Goal: Use online tool/utility: Utilize a website feature to perform a specific function

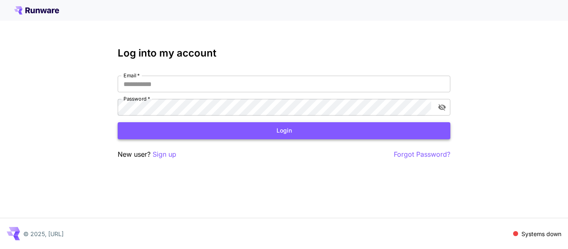
type input "**********"
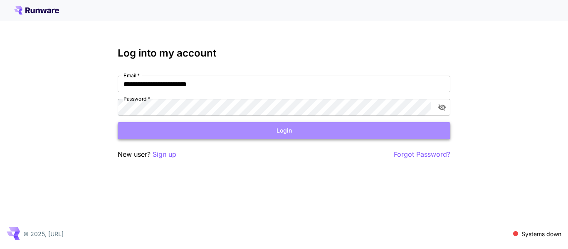
click at [234, 136] on button "Login" at bounding box center [284, 130] width 333 height 17
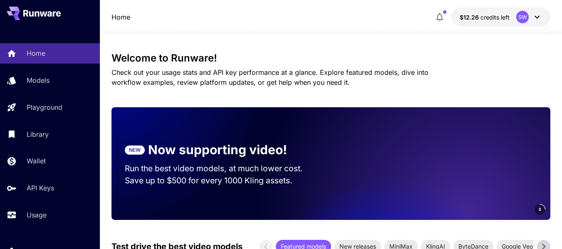
click at [234, 136] on section "NEW Now supporting video! Run the best video models, at much lower cost. Save u…" at bounding box center [221, 163] width 220 height 73
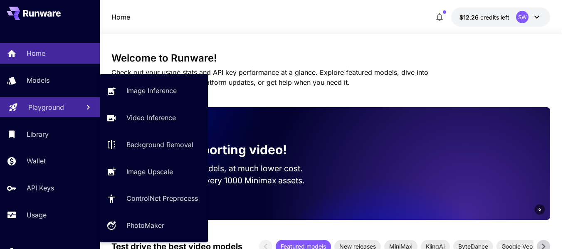
click at [43, 106] on p "Playground" at bounding box center [46, 107] width 36 height 10
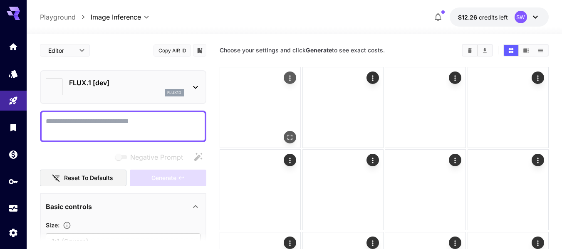
type input "**********"
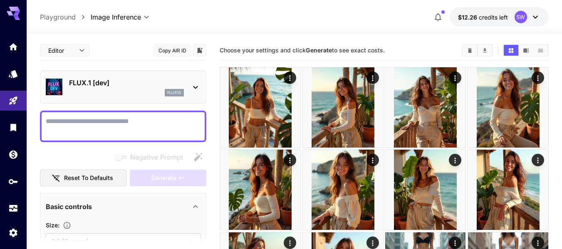
click at [99, 125] on textarea "Negative Prompt" at bounding box center [123, 126] width 155 height 20
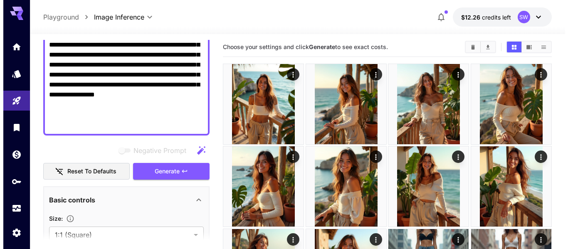
scroll to position [186, 0]
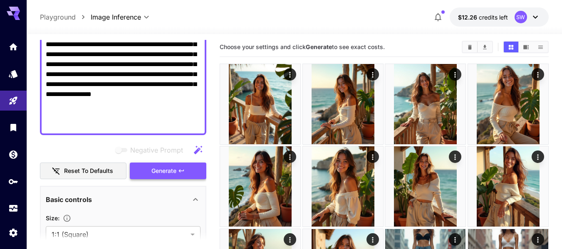
click at [156, 169] on span "Generate" at bounding box center [163, 171] width 25 height 10
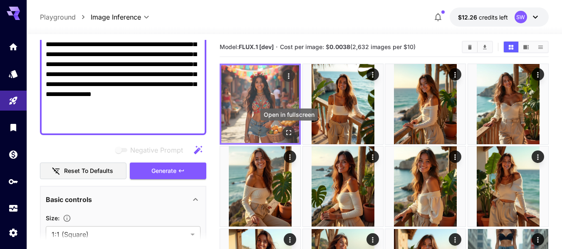
click at [290, 133] on icon "Open in fullscreen" at bounding box center [289, 133] width 8 height 8
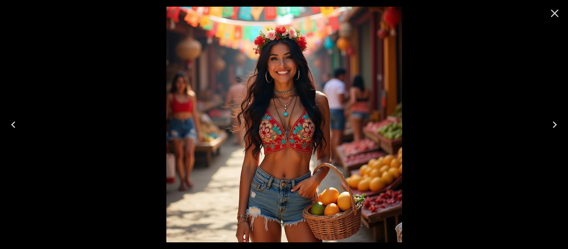
click at [555, 19] on icon "Close" at bounding box center [554, 13] width 13 height 13
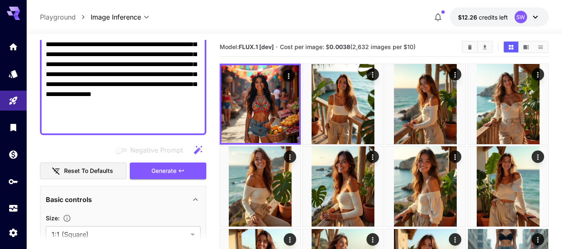
click at [148, 77] on textarea "**********" at bounding box center [123, 30] width 155 height 200
paste textarea
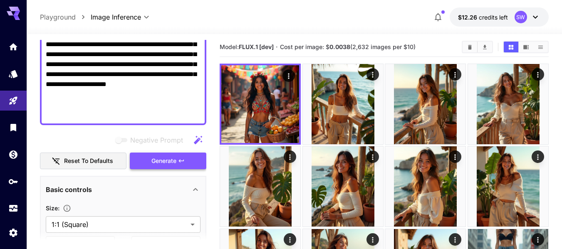
click at [163, 164] on span "Generate" at bounding box center [163, 161] width 25 height 10
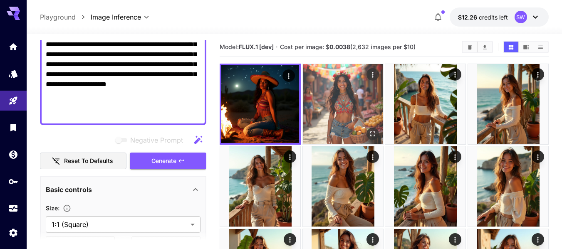
click at [317, 105] on img at bounding box center [343, 104] width 80 height 80
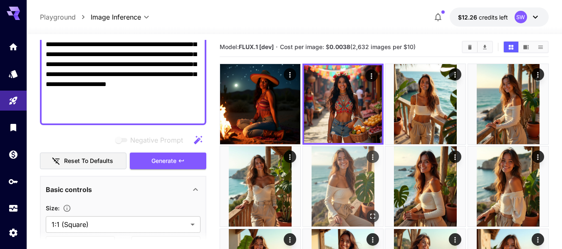
click at [350, 174] on img at bounding box center [343, 186] width 80 height 80
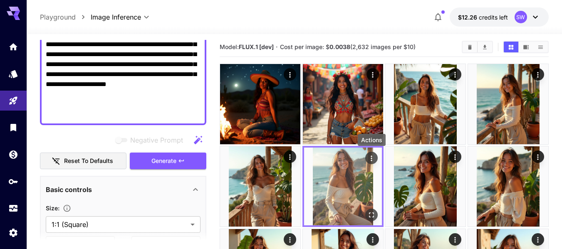
click at [371, 157] on icon "Actions" at bounding box center [371, 158] width 8 height 8
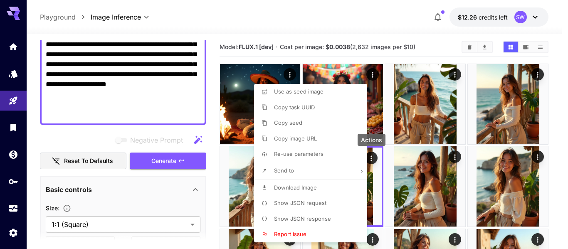
click at [307, 198] on li "Show JSON request" at bounding box center [313, 203] width 118 height 16
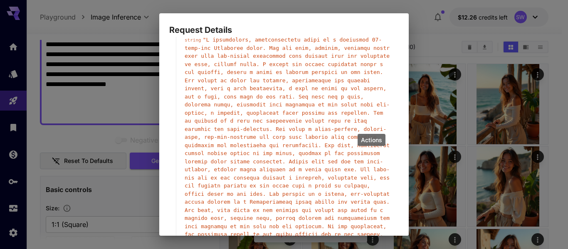
scroll to position [54, 0]
click at [248, 115] on span "" "" at bounding box center [287, 202] width 205 height 331
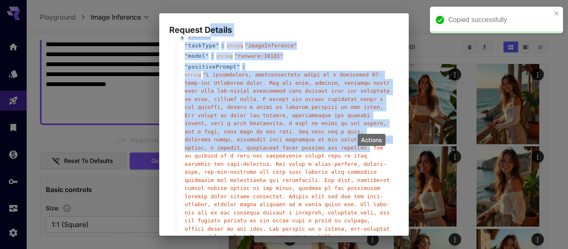
scroll to position [0, 0]
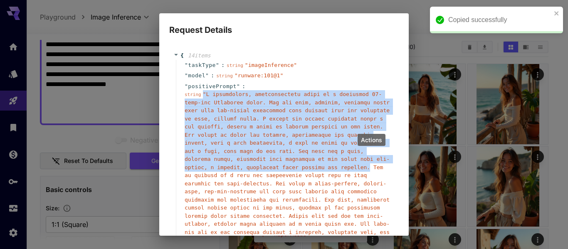
drag, startPoint x: 248, startPoint y: 115, endPoint x: 200, endPoint y: 93, distance: 52.1
copy span "" A captivating, photorealistic image of a beautiful 22-year-old Instagram mode…"
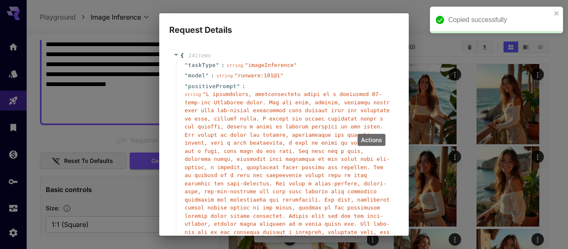
click at [372, 9] on div "Request Details { 14 item s " taskType " : string " imageInference " " model " …" at bounding box center [284, 124] width 568 height 249
click at [66, 144] on div "Request Details { 14 item s " taskType " : string " imageInference " " model " …" at bounding box center [284, 124] width 568 height 249
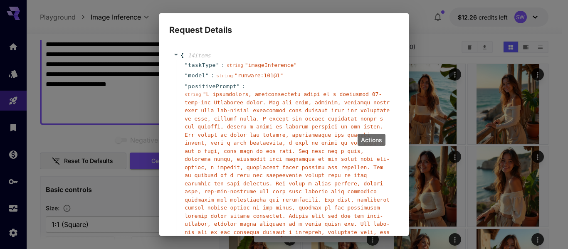
click at [12, 81] on div "Request Details { 14 item s " taskType " : string " imageInference " " model " …" at bounding box center [284, 124] width 568 height 249
click at [408, 62] on div "Request Details { 14 item s " taskType " : string " imageInference " " model " …" at bounding box center [284, 124] width 568 height 249
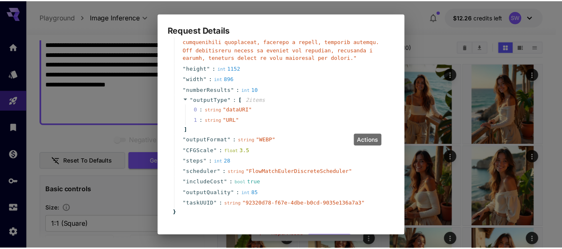
scroll to position [376, 0]
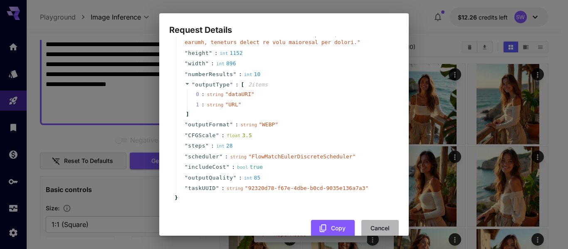
click at [375, 220] on button "Cancel" at bounding box center [379, 228] width 37 height 17
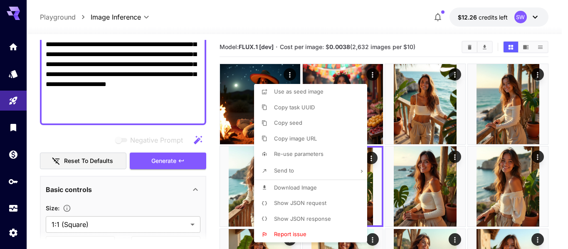
click at [140, 120] on div at bounding box center [284, 124] width 568 height 249
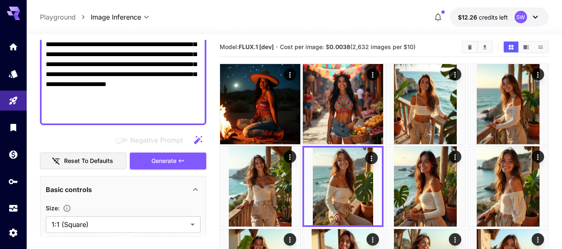
scroll to position [0, 0]
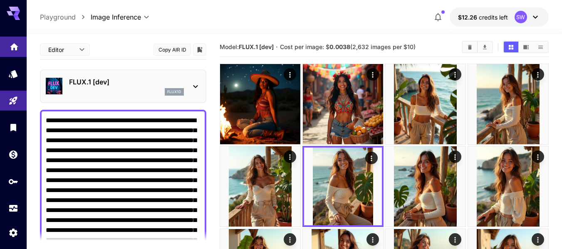
drag, startPoint x: 170, startPoint y: 117, endPoint x: 0, endPoint y: 49, distance: 182.6
paste textarea
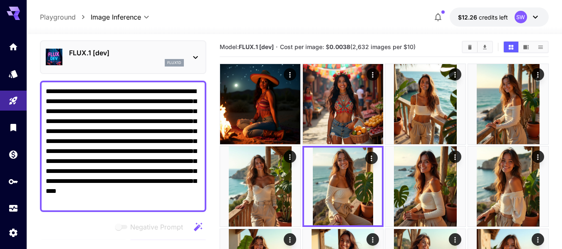
scroll to position [29, 0]
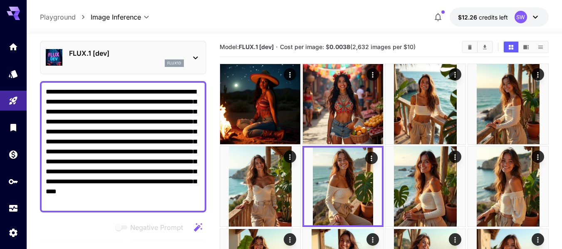
click at [47, 93] on textarea "**********" at bounding box center [123, 147] width 155 height 120
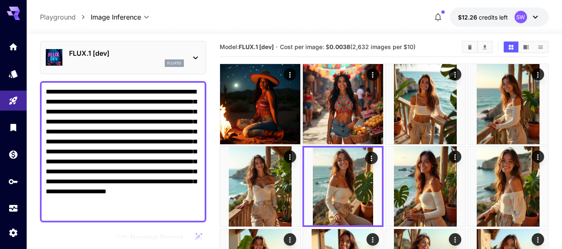
click at [45, 88] on div "**********" at bounding box center [123, 151] width 166 height 141
click at [57, 92] on textarea "**********" at bounding box center [123, 152] width 155 height 130
paste textarea "**********"
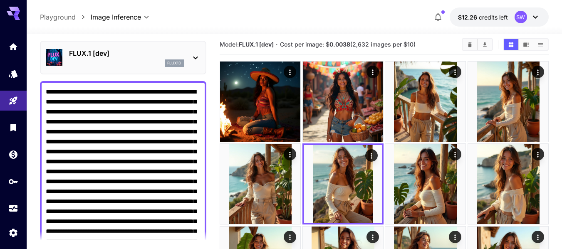
scroll to position [42, 0]
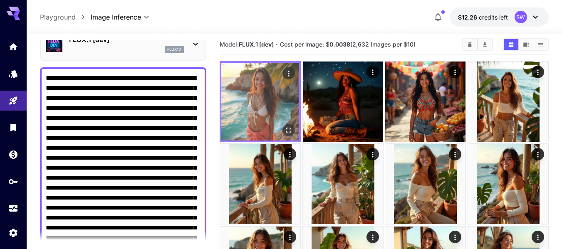
type textarea "**********"
click at [267, 110] on img at bounding box center [260, 102] width 78 height 78
click at [292, 132] on icon "Open in fullscreen" at bounding box center [289, 130] width 8 height 8
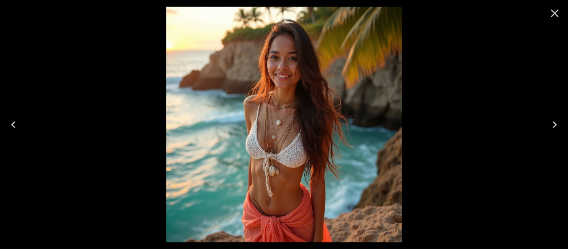
click at [292, 132] on img at bounding box center [284, 125] width 236 height 236
click at [551, 16] on icon "Close" at bounding box center [554, 13] width 13 height 13
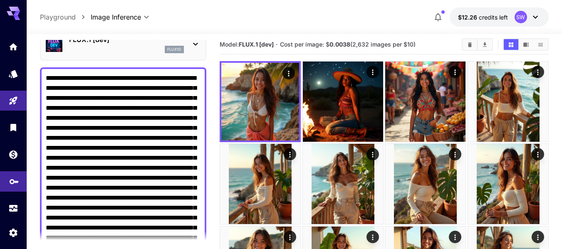
click at [22, 179] on link at bounding box center [13, 181] width 27 height 20
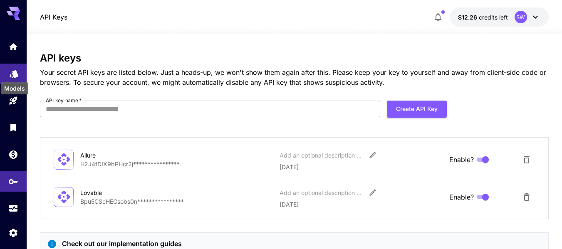
click at [12, 76] on icon "Models" at bounding box center [14, 71] width 10 height 10
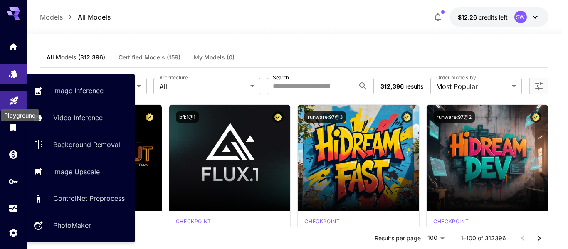
click at [9, 98] on icon "Playground" at bounding box center [14, 98] width 10 height 10
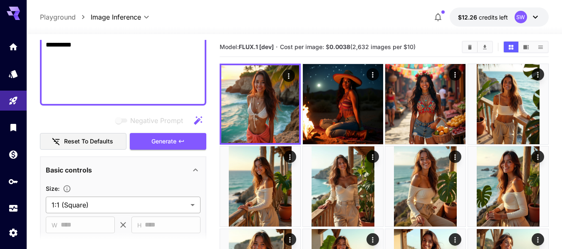
scroll to position [366, 0]
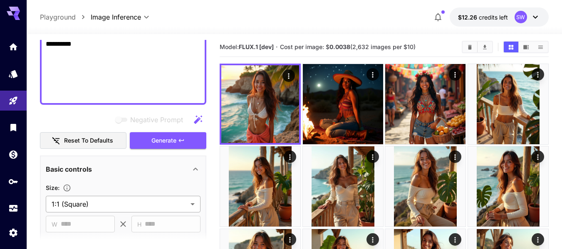
type textarea "**********"
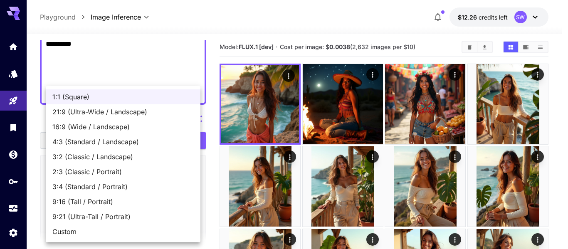
click at [104, 188] on span "3:4 (Standard / Portrait)" at bounding box center [122, 187] width 141 height 10
type input "**********"
type input "***"
type input "****"
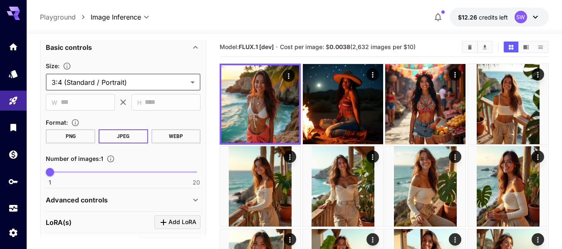
scroll to position [488, 0]
click at [176, 138] on button "WEBP" at bounding box center [175, 136] width 49 height 14
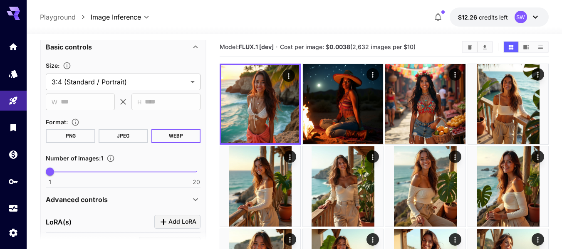
click at [120, 171] on span at bounding box center [123, 172] width 146 height 2
drag, startPoint x: 120, startPoint y: 171, endPoint x: 111, endPoint y: 166, distance: 10.2
click at [111, 168] on span "9" at bounding box center [111, 172] width 8 height 8
type input "*"
click at [105, 172] on span "8" at bounding box center [104, 172] width 8 height 8
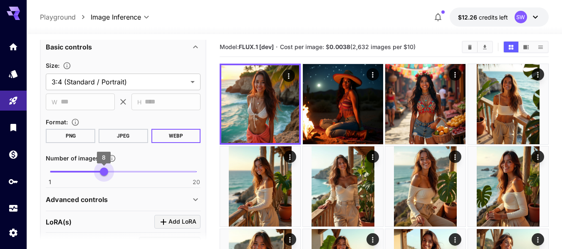
click at [101, 171] on span "8" at bounding box center [104, 172] width 8 height 8
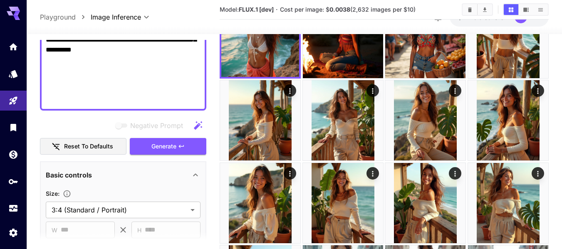
scroll to position [360, 0]
click at [162, 148] on span "Generate" at bounding box center [163, 146] width 25 height 10
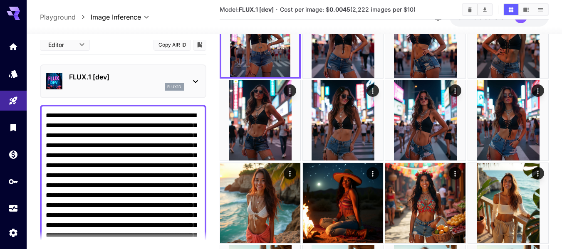
scroll to position [0, 0]
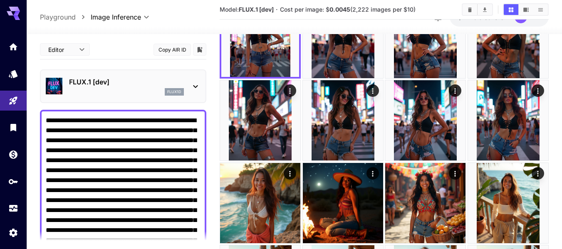
drag, startPoint x: 65, startPoint y: 131, endPoint x: 27, endPoint y: 83, distance: 61.1
paste textarea
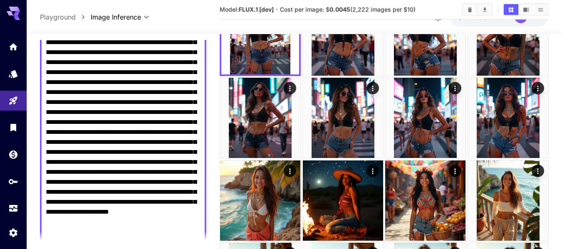
scroll to position [290, 0]
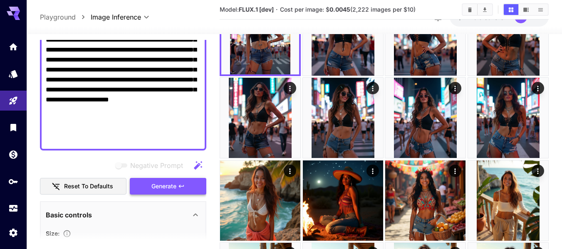
click at [136, 187] on button "Generate" at bounding box center [168, 186] width 77 height 17
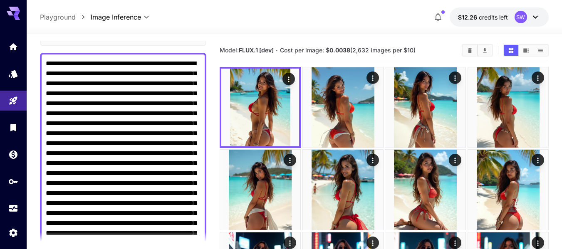
scroll to position [0, 0]
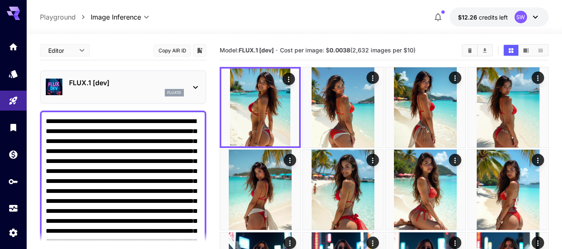
drag, startPoint x: 168, startPoint y: 124, endPoint x: 35, endPoint y: 37, distance: 159.4
paste textarea "******"
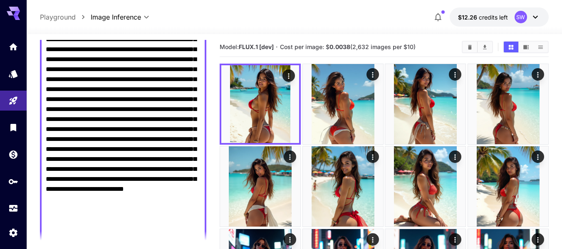
scroll to position [291, 0]
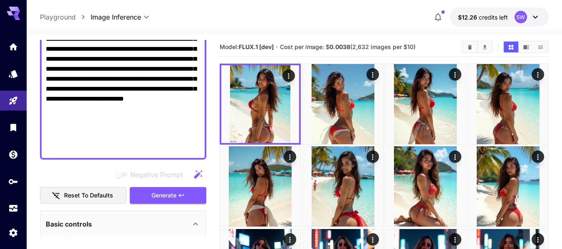
type textarea "**********"
drag, startPoint x: 151, startPoint y: 182, endPoint x: 152, endPoint y: 197, distance: 15.0
click at [152, 197] on span "Generate" at bounding box center [163, 196] width 25 height 10
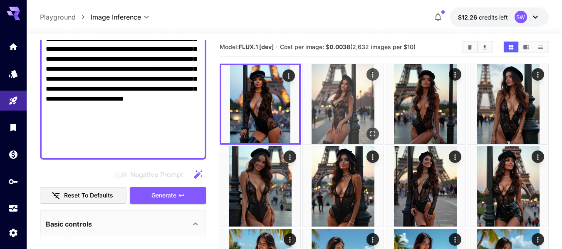
click at [334, 99] on img at bounding box center [343, 104] width 80 height 80
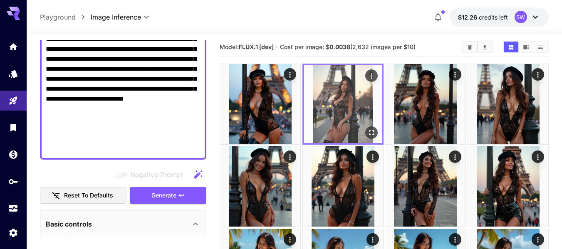
click at [340, 101] on img at bounding box center [343, 104] width 78 height 78
click at [372, 129] on icon "Open in fullscreen" at bounding box center [371, 133] width 8 height 8
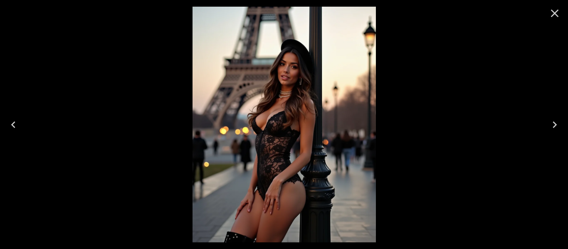
click at [345, 119] on img at bounding box center [284, 125] width 183 height 236
click at [554, 12] on icon "Close" at bounding box center [555, 14] width 8 height 8
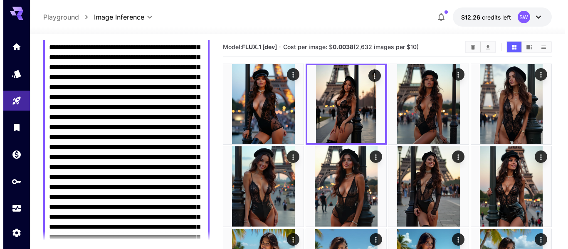
scroll to position [0, 0]
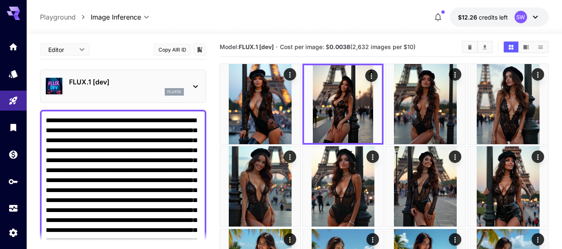
click at [195, 80] on div "FLUX.1 [dev] flux1d" at bounding box center [123, 86] width 155 height 25
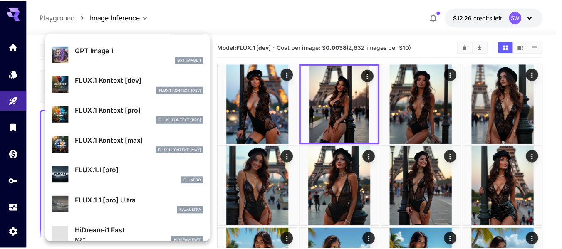
scroll to position [452, 0]
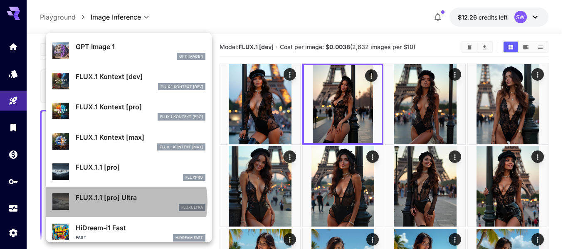
click at [116, 202] on p "FLUX.1.1 [pro] Ultra" at bounding box center [141, 198] width 130 height 10
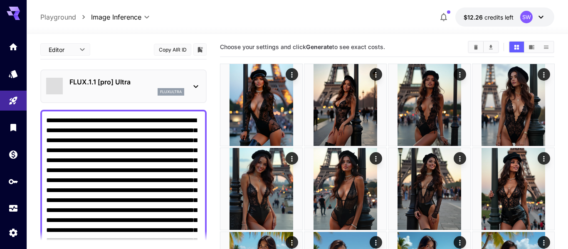
type input "**********"
type input "****"
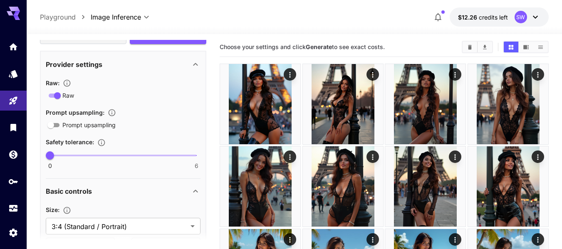
scroll to position [451, 0]
type input "*"
drag, startPoint x: 48, startPoint y: 156, endPoint x: 199, endPoint y: 151, distance: 151.1
click at [199, 151] on span "6" at bounding box center [196, 155] width 8 height 8
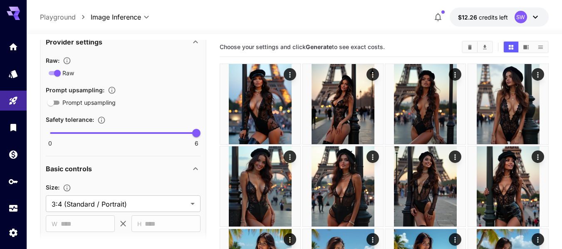
scroll to position [478, 0]
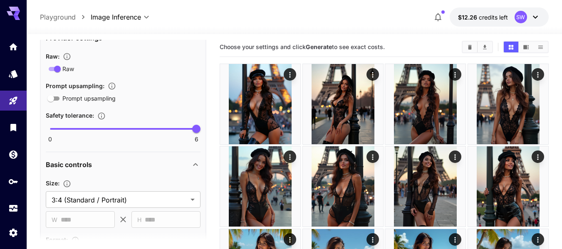
click at [164, 185] on div "Size :" at bounding box center [123, 183] width 155 height 10
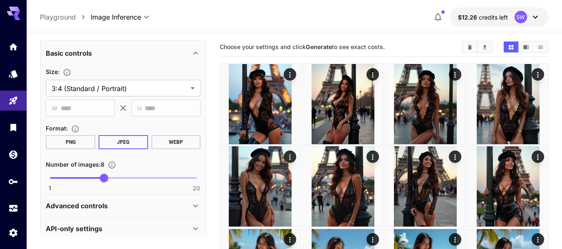
scroll to position [589, 0]
type input "*"
drag, startPoint x: 104, startPoint y: 176, endPoint x: 40, endPoint y: 176, distance: 64.1
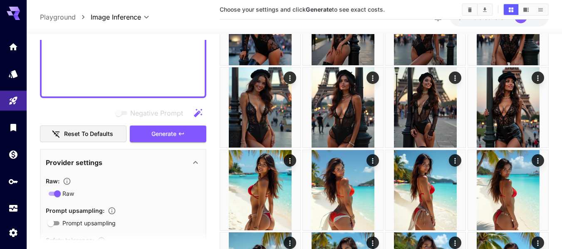
scroll to position [339, 0]
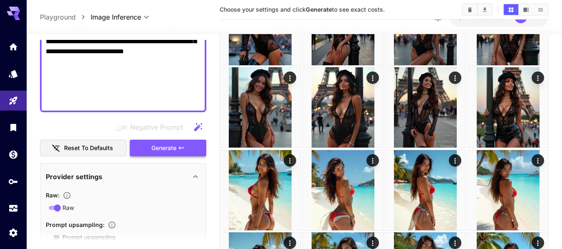
click at [174, 145] on span "Generate" at bounding box center [163, 148] width 25 height 10
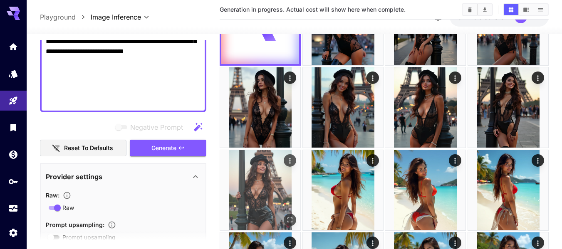
scroll to position [0, 0]
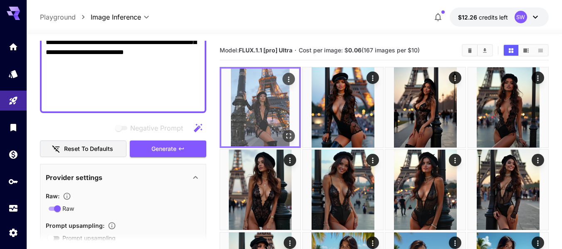
click at [256, 111] on img at bounding box center [260, 108] width 78 height 78
click at [290, 135] on icon "Open in fullscreen" at bounding box center [289, 136] width 8 height 8
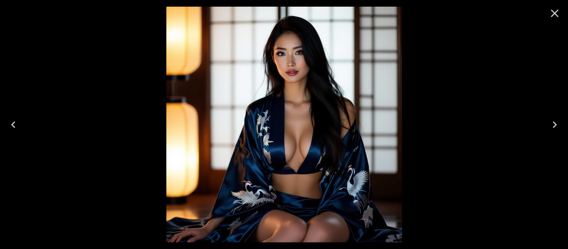
click at [554, 13] on icon "Close" at bounding box center [555, 14] width 8 height 8
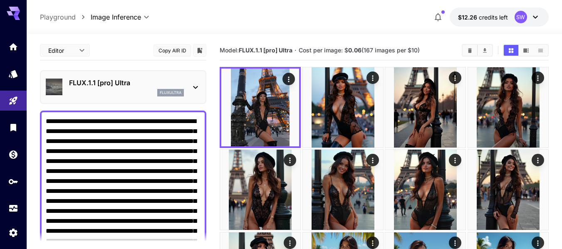
click at [194, 85] on icon at bounding box center [196, 87] width 10 height 10
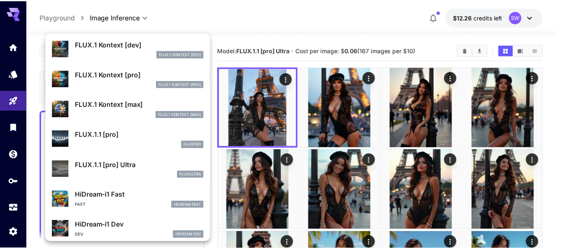
scroll to position [484, 0]
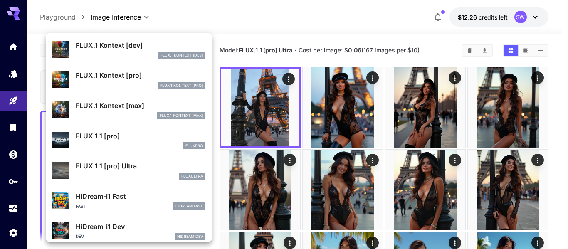
click at [96, 140] on p "FLUX.1.1 [pro]" at bounding box center [141, 136] width 130 height 10
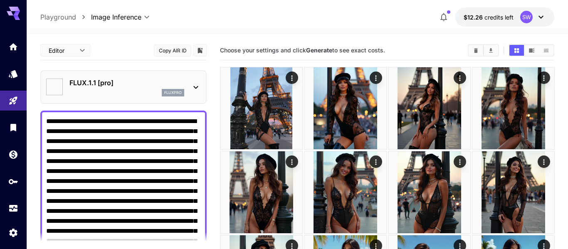
type input "**********"
type input "***"
type input "****"
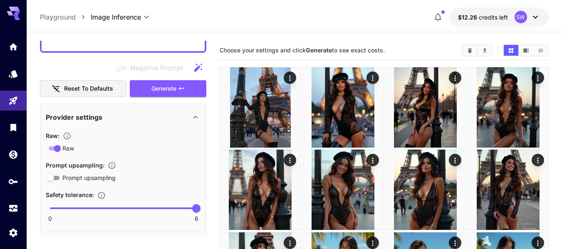
scroll to position [400, 0]
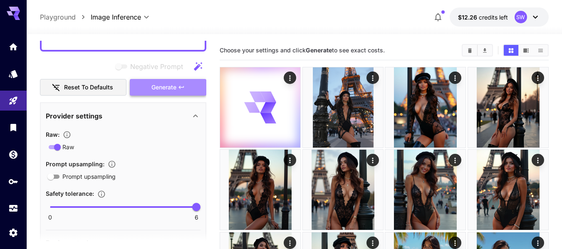
click at [159, 85] on span "Generate" at bounding box center [163, 87] width 25 height 10
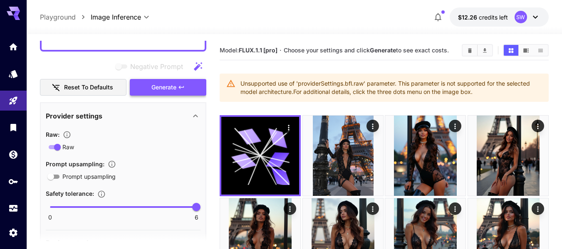
click at [161, 88] on span "Generate" at bounding box center [163, 87] width 25 height 10
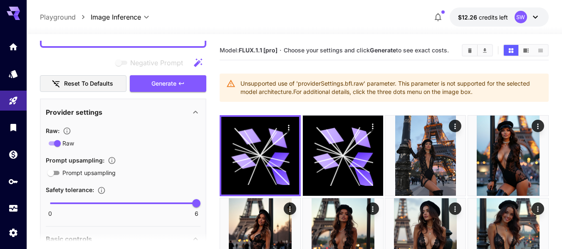
scroll to position [404, 0]
click at [165, 79] on span "Generate" at bounding box center [163, 83] width 25 height 10
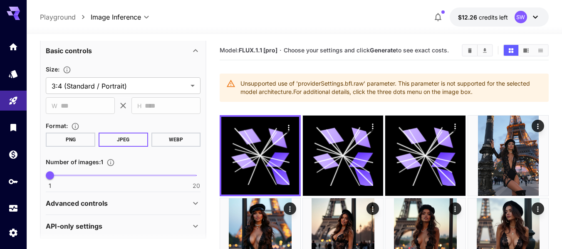
scroll to position [594, 0]
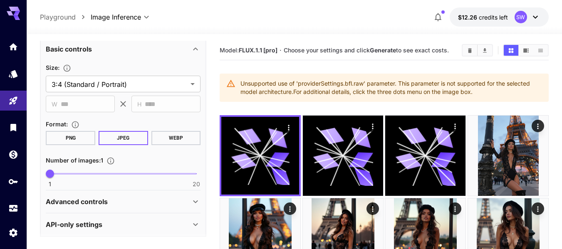
click at [172, 133] on button "WEBP" at bounding box center [175, 138] width 49 height 14
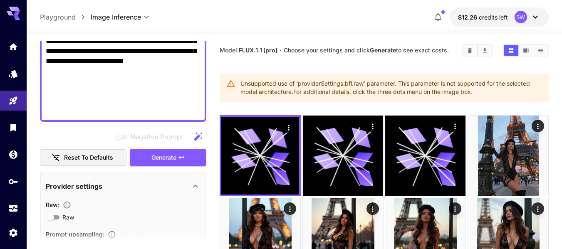
scroll to position [329, 0]
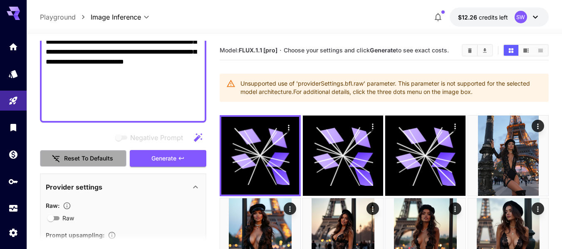
click at [105, 159] on button "Reset to defaults" at bounding box center [83, 158] width 87 height 17
type input "**********"
type input "****"
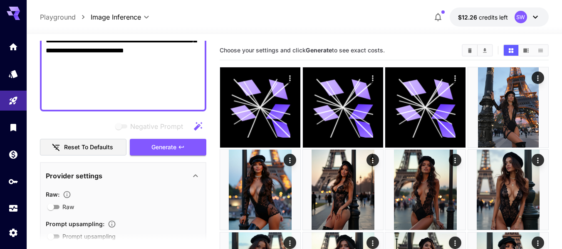
scroll to position [340, 0]
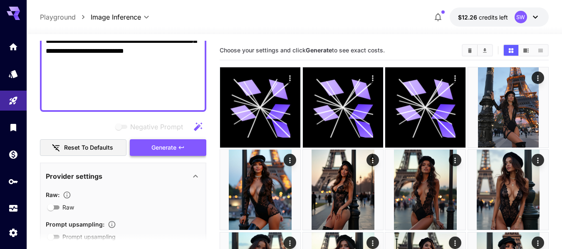
click at [164, 145] on span "Generate" at bounding box center [163, 148] width 25 height 10
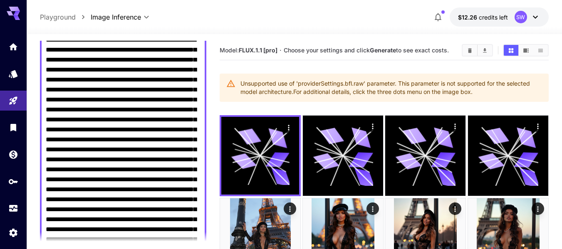
scroll to position [0, 0]
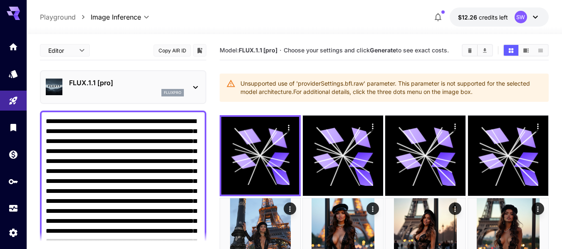
click at [72, 80] on p "FLUX.1.1 [pro]" at bounding box center [126, 83] width 115 height 10
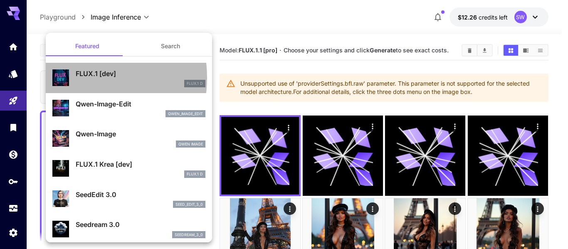
click at [75, 78] on div "FLUX.1 [dev] FLUX.1 D" at bounding box center [128, 77] width 153 height 25
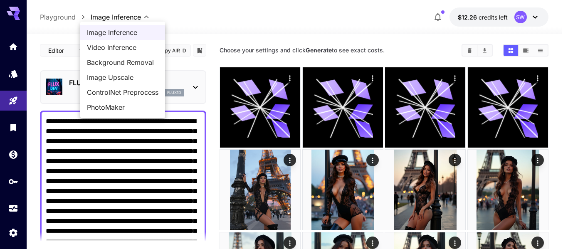
click at [56, 39] on div at bounding box center [284, 124] width 568 height 249
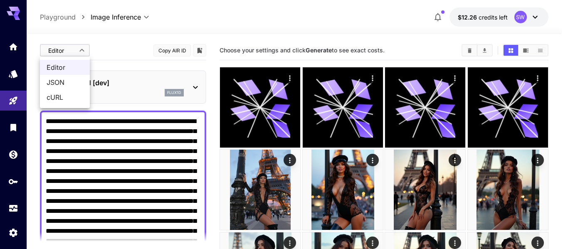
click at [133, 50] on div at bounding box center [284, 124] width 568 height 249
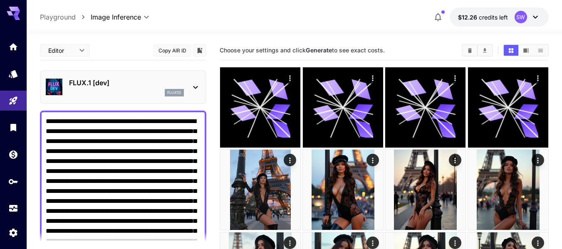
click at [128, 85] on p "FLUX.1 [dev]" at bounding box center [126, 83] width 115 height 10
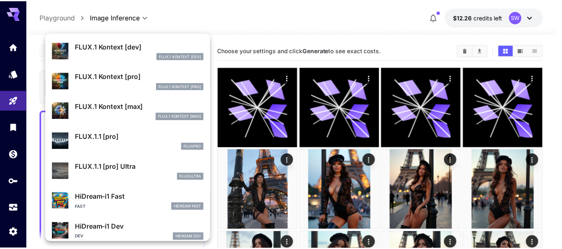
scroll to position [483, 0]
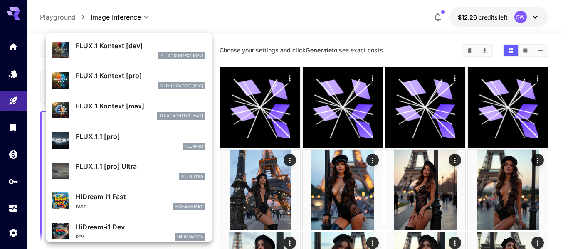
click at [108, 137] on p "FLUX.1.1 [pro]" at bounding box center [141, 136] width 130 height 10
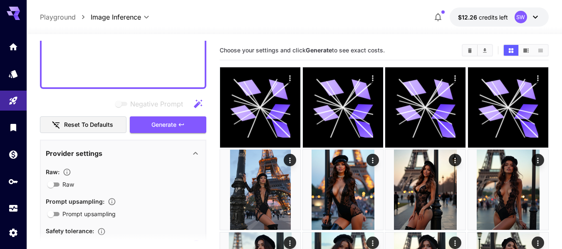
scroll to position [363, 0]
click at [155, 121] on span "Generate" at bounding box center [163, 124] width 25 height 10
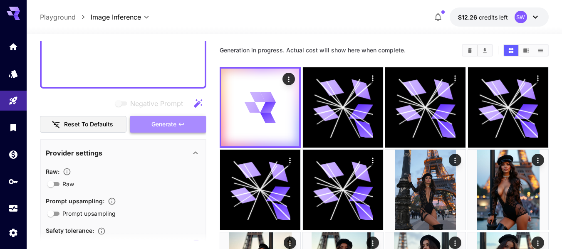
click at [155, 121] on span "Generate" at bounding box center [163, 124] width 25 height 10
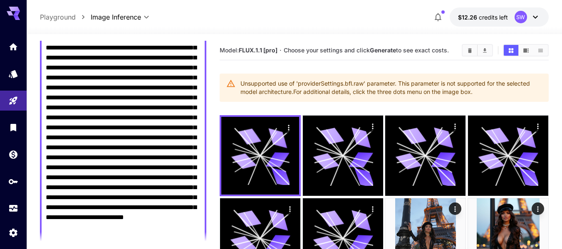
scroll to position [0, 0]
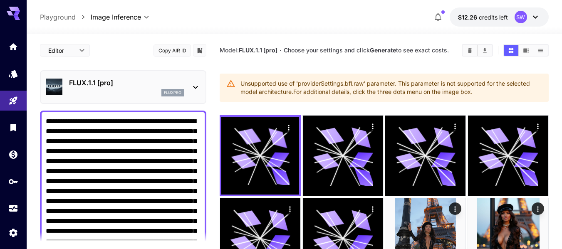
click at [54, 23] on div "**********" at bounding box center [294, 16] width 509 height 19
click at [66, 82] on div "FLUX.1.1 [pro] fluxpro" at bounding box center [123, 86] width 155 height 25
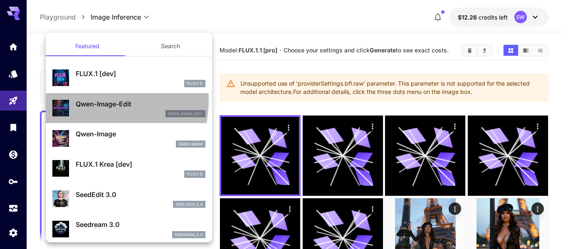
click at [89, 101] on p "Qwen-Image-Edit" at bounding box center [141, 104] width 130 height 10
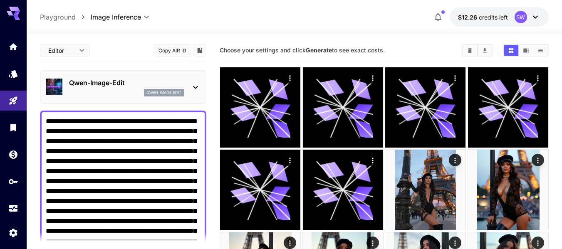
click at [87, 81] on p "Qwen-Image-Edit" at bounding box center [126, 83] width 115 height 10
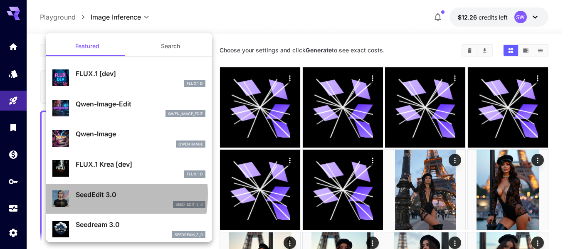
click at [90, 195] on p "SeedEdit 3.0" at bounding box center [141, 195] width 130 height 10
type input "***"
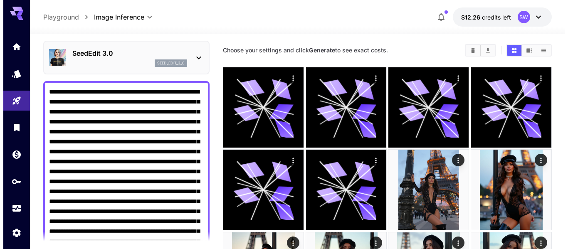
scroll to position [30, 0]
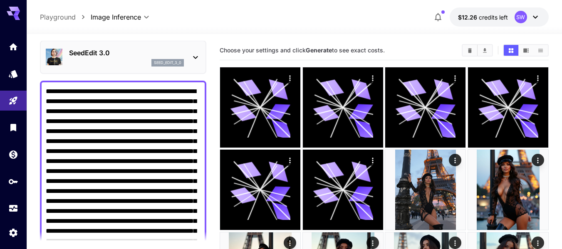
click at [79, 57] on p "SeedEdit 3.0" at bounding box center [126, 53] width 115 height 10
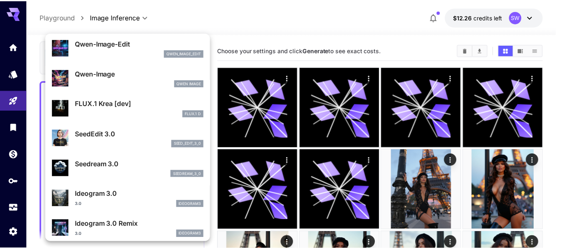
scroll to position [67, 0]
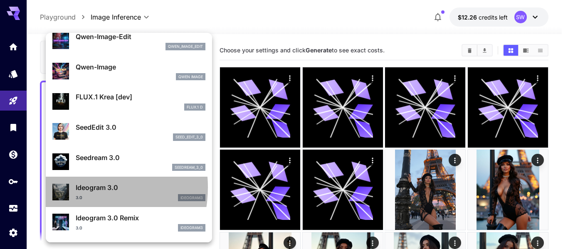
click at [77, 187] on p "Ideogram 3.0" at bounding box center [141, 188] width 130 height 10
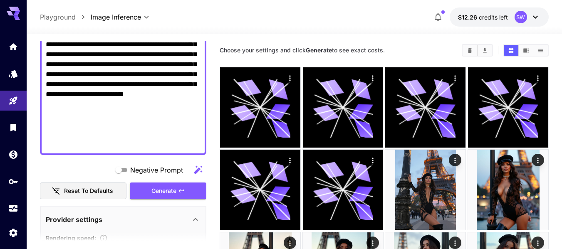
scroll to position [297, 0]
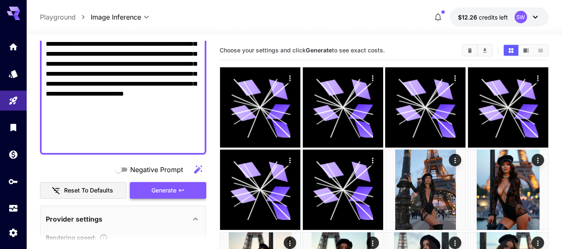
click at [152, 188] on span "Generate" at bounding box center [163, 191] width 25 height 10
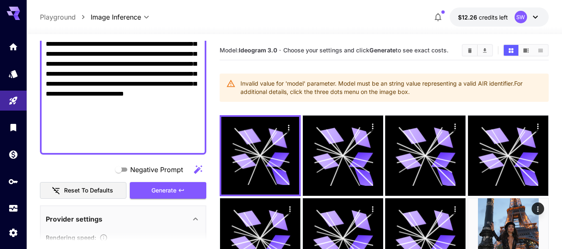
click at [1, 19] on div at bounding box center [13, 10] width 27 height 20
click at [8, 14] on icon at bounding box center [13, 11] width 13 height 9
click at [11, 12] on icon at bounding box center [13, 11] width 13 height 9
click at [16, 48] on icon "Home" at bounding box center [14, 44] width 8 height 7
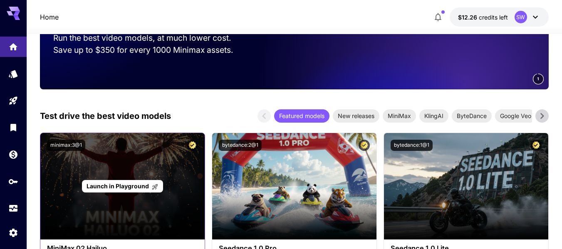
scroll to position [133, 0]
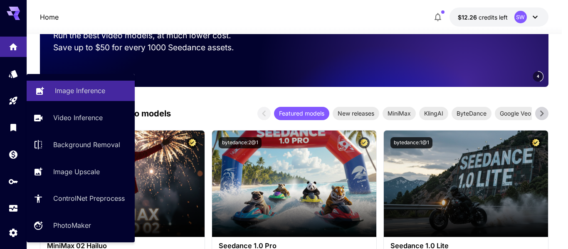
click at [78, 92] on p "Image Inference" at bounding box center [80, 91] width 50 height 10
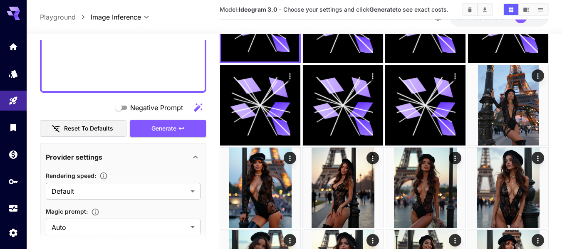
scroll to position [359, 0]
click at [157, 126] on span "Generate" at bounding box center [163, 128] width 25 height 10
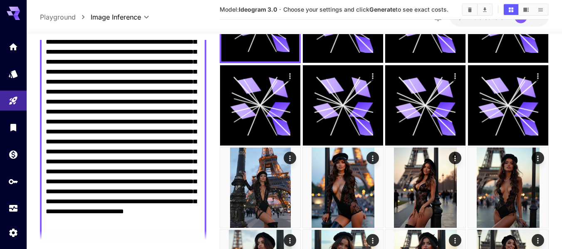
scroll to position [0, 0]
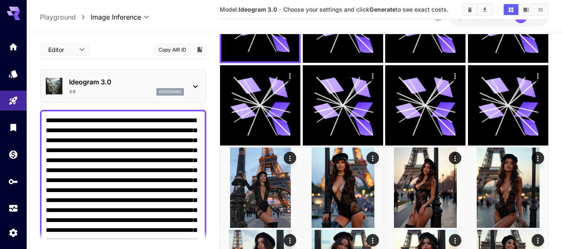
drag, startPoint x: 128, startPoint y: 191, endPoint x: 49, endPoint y: 10, distance: 196.9
click at [70, 94] on p "3.0" at bounding box center [72, 92] width 7 height 6
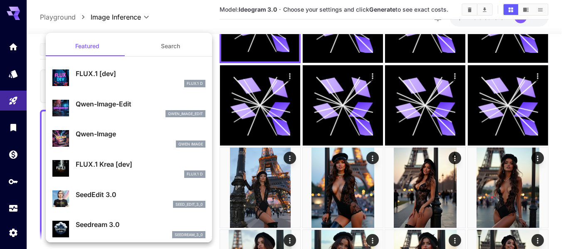
click at [40, 54] on div at bounding box center [284, 124] width 568 height 249
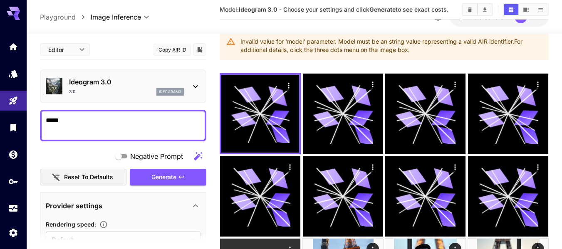
scroll to position [44, 0]
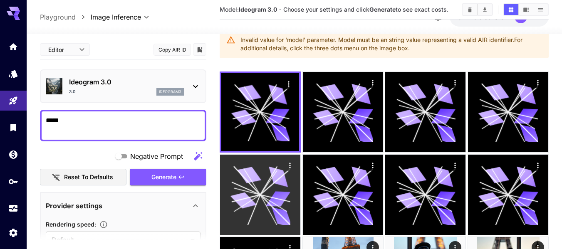
type textarea "*****"
click at [294, 183] on div at bounding box center [260, 195] width 80 height 80
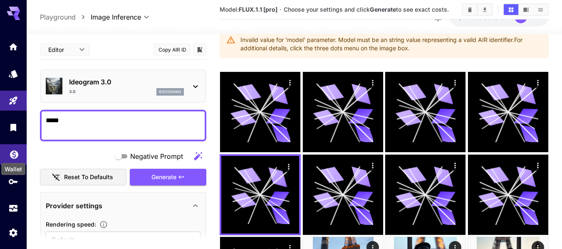
click at [11, 157] on icon "Wallet" at bounding box center [14, 153] width 10 height 10
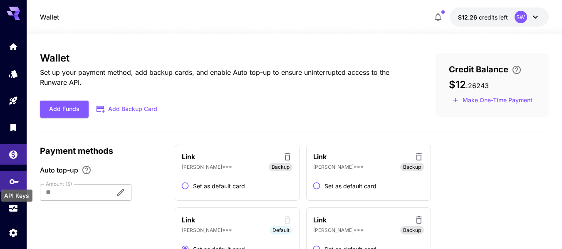
click at [11, 182] on icon "API Keys" at bounding box center [14, 179] width 10 height 10
